Goal: Information Seeking & Learning: Learn about a topic

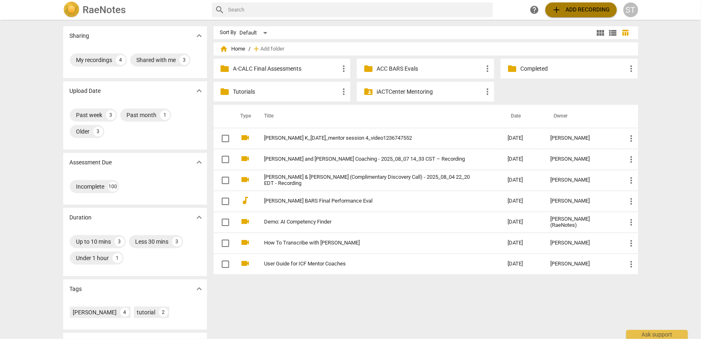
click at [589, 9] on span "add Add recording" at bounding box center [581, 10] width 58 height 10
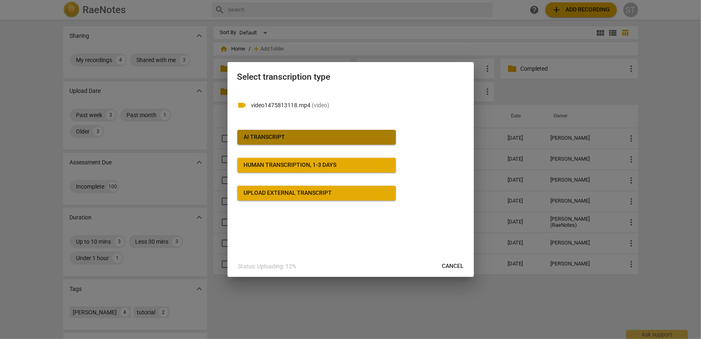
click at [316, 141] on span "AI Transcript" at bounding box center [316, 137] width 145 height 8
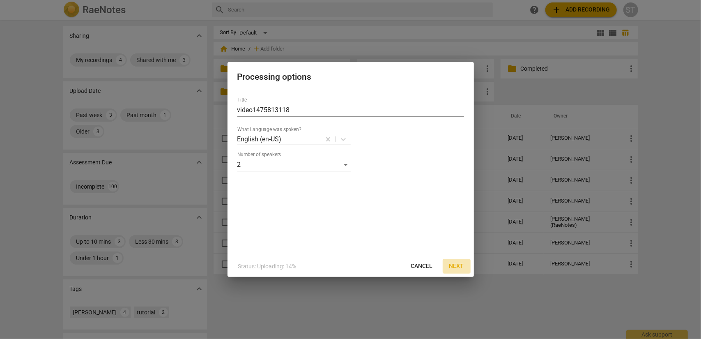
click at [454, 268] on span "Next" at bounding box center [457, 266] width 15 height 8
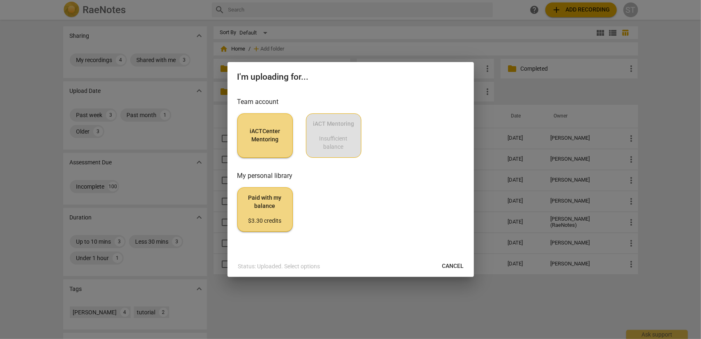
click at [286, 151] on button "iACTCenter Mentoring" at bounding box center [265, 135] width 55 height 44
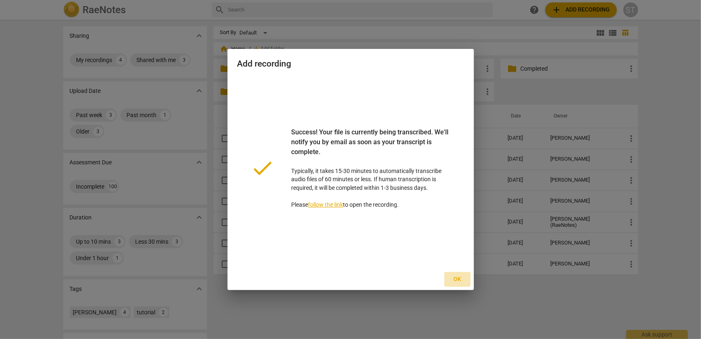
click at [456, 280] on span "Ok" at bounding box center [457, 279] width 13 height 8
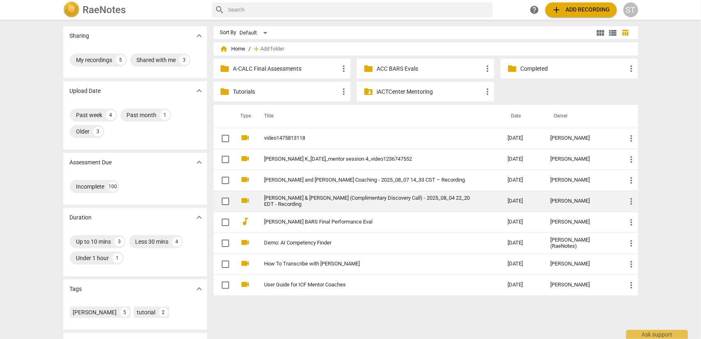
click at [275, 198] on link "[PERSON_NAME] & [PERSON_NAME] (Complimentary Discovery Call) - 2025_08_04 22_20…" at bounding box center [372, 201] width 214 height 12
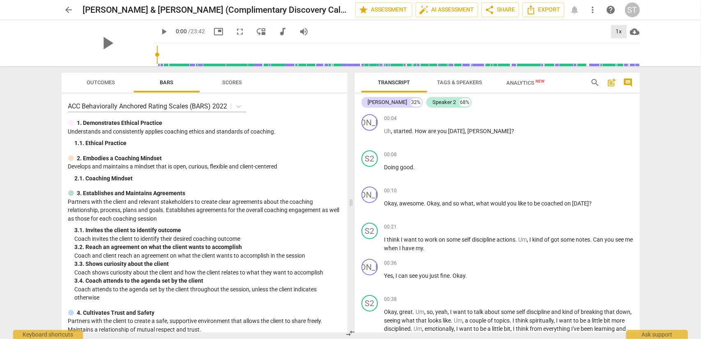
click at [619, 32] on div "1x" at bounding box center [619, 31] width 16 height 13
click at [619, 61] on li "1.25x" at bounding box center [625, 64] width 28 height 16
click at [159, 32] on span "play_arrow" at bounding box center [164, 32] width 10 height 10
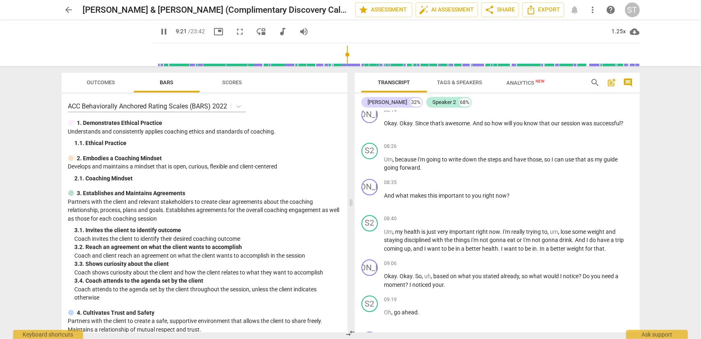
scroll to position [1435, 0]
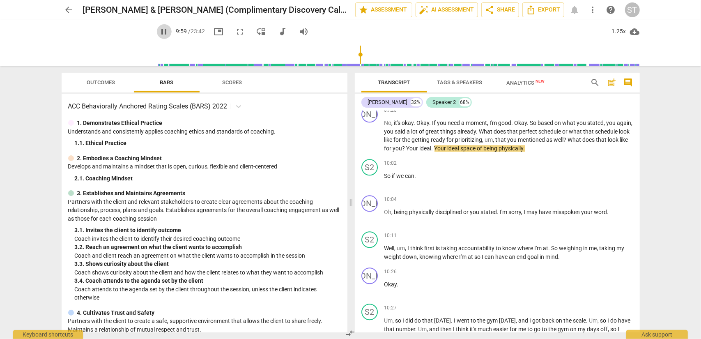
click at [159, 32] on span "pause" at bounding box center [164, 32] width 10 height 10
click at [371, 249] on span "play_arrow" at bounding box center [370, 253] width 10 height 10
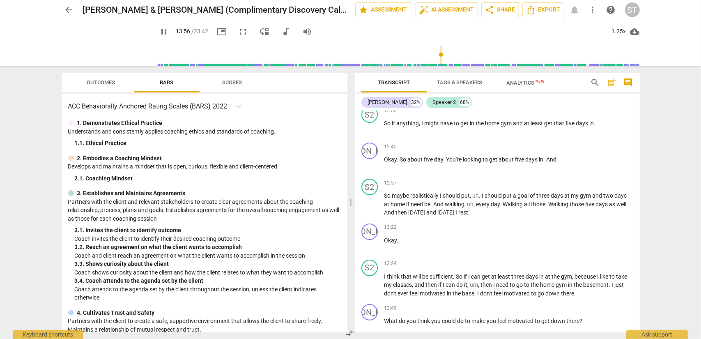
scroll to position [2406, 0]
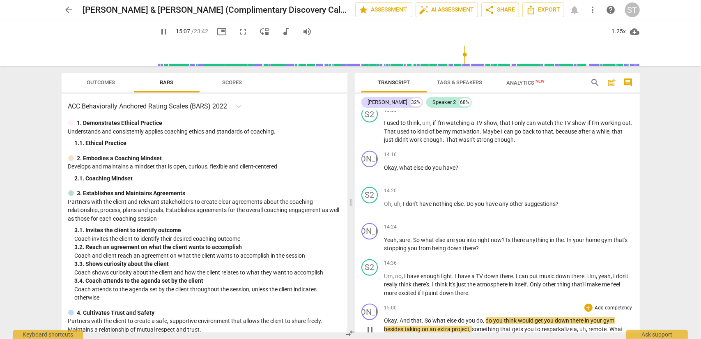
click at [364, 325] on span "pause" at bounding box center [370, 330] width 13 height 10
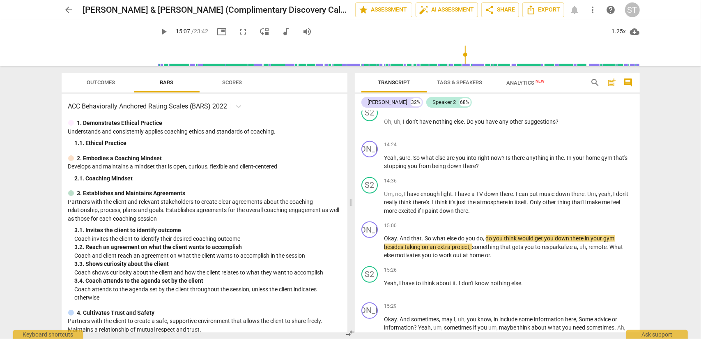
scroll to position [2530, 0]
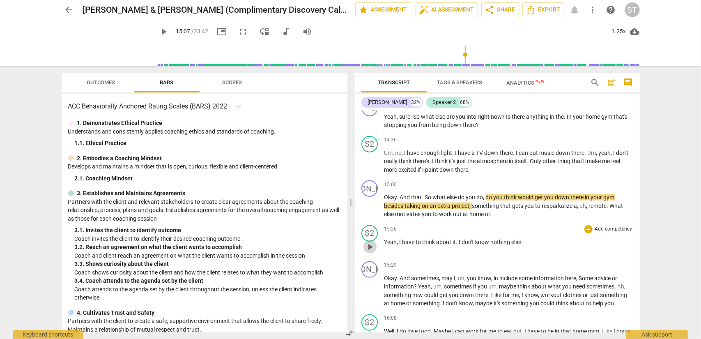
click at [369, 242] on span "play_arrow" at bounding box center [370, 247] width 10 height 10
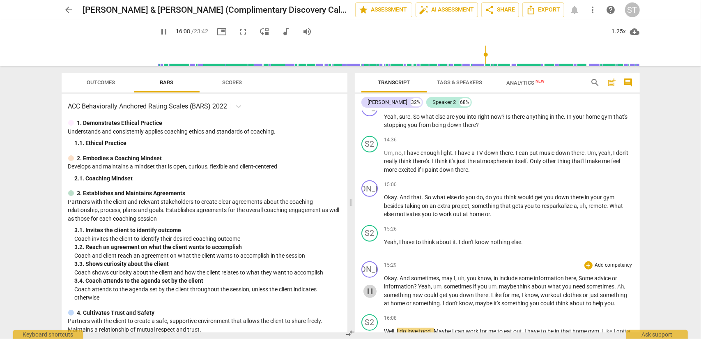
click at [365, 286] on span "pause" at bounding box center [370, 291] width 10 height 10
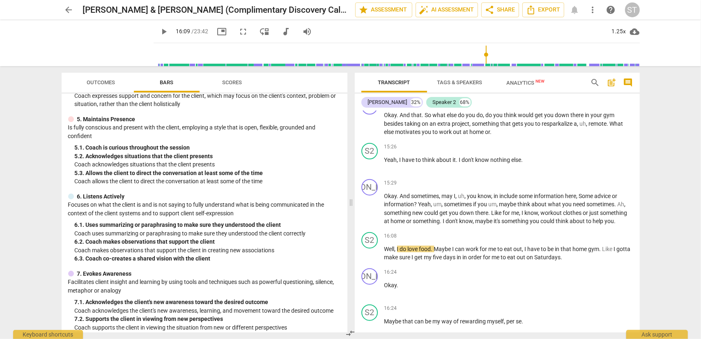
scroll to position [329, 0]
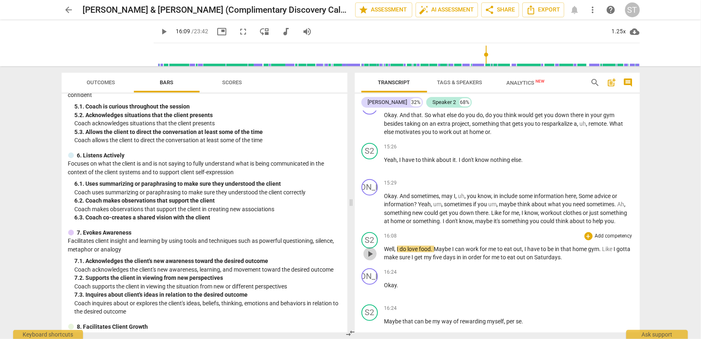
click at [369, 249] on span "play_arrow" at bounding box center [370, 254] width 10 height 10
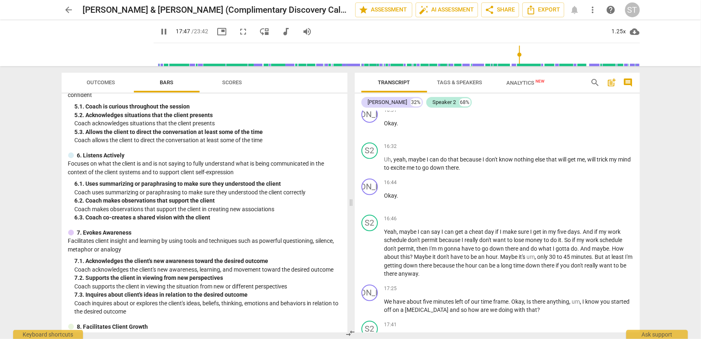
scroll to position [3069, 0]
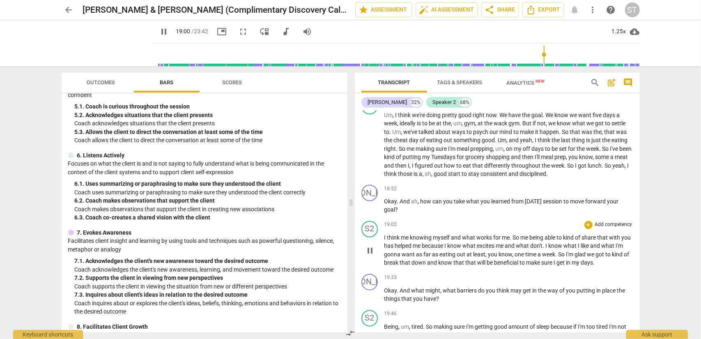
click at [371, 246] on span "pause" at bounding box center [370, 251] width 10 height 10
click at [368, 202] on span "play_arrow" at bounding box center [370, 207] width 10 height 10
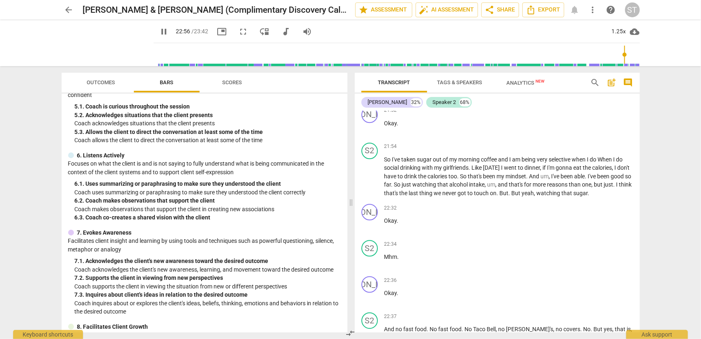
scroll to position [3763, 0]
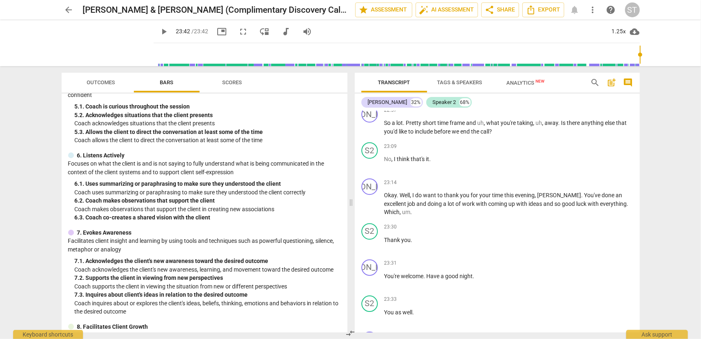
type input "1422"
